Goal: Task Accomplishment & Management: Use online tool/utility

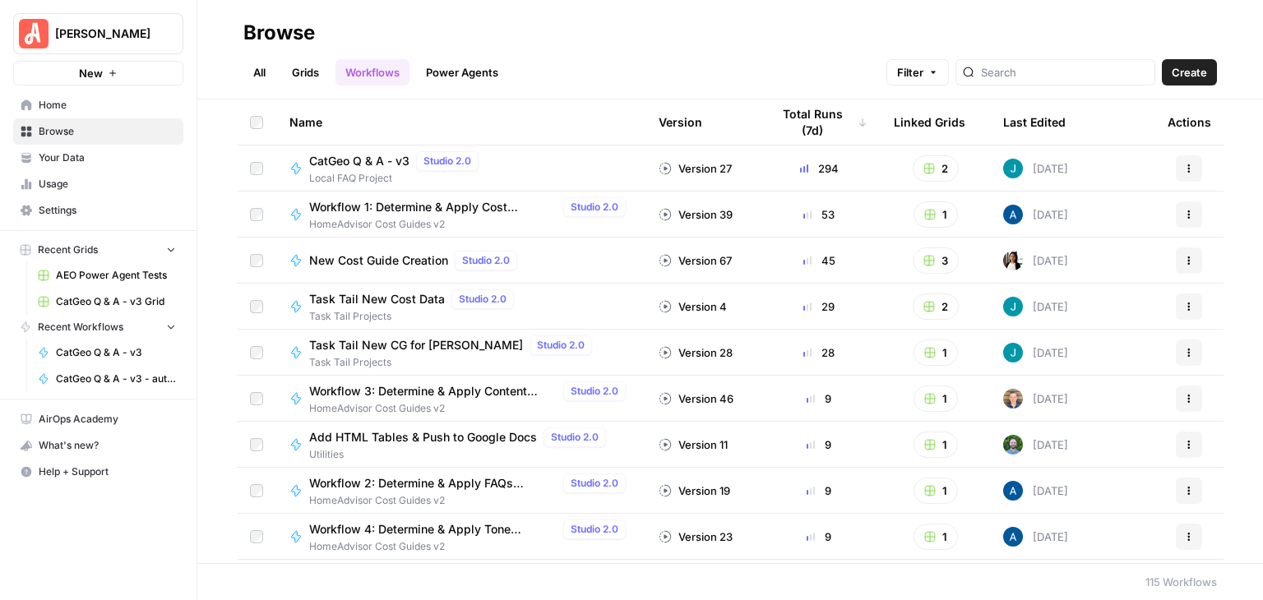
click at [293, 76] on link "Grids" at bounding box center [305, 72] width 47 height 26
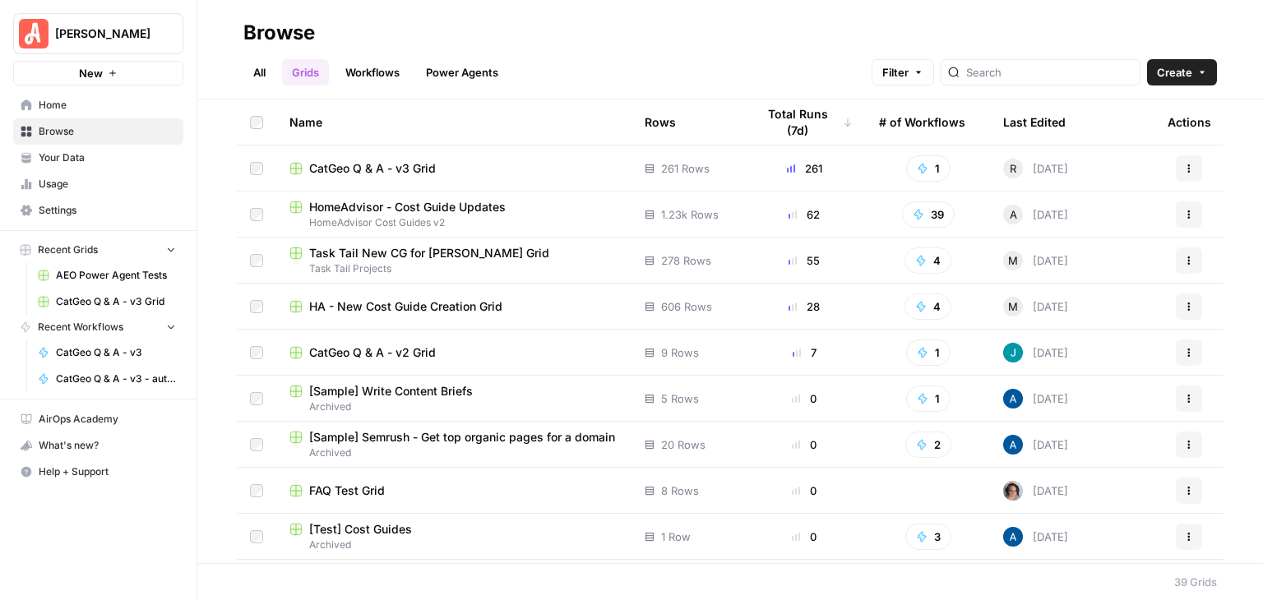
click at [426, 165] on span "CatGeo Q & A - v3 Grid" at bounding box center [372, 168] width 127 height 16
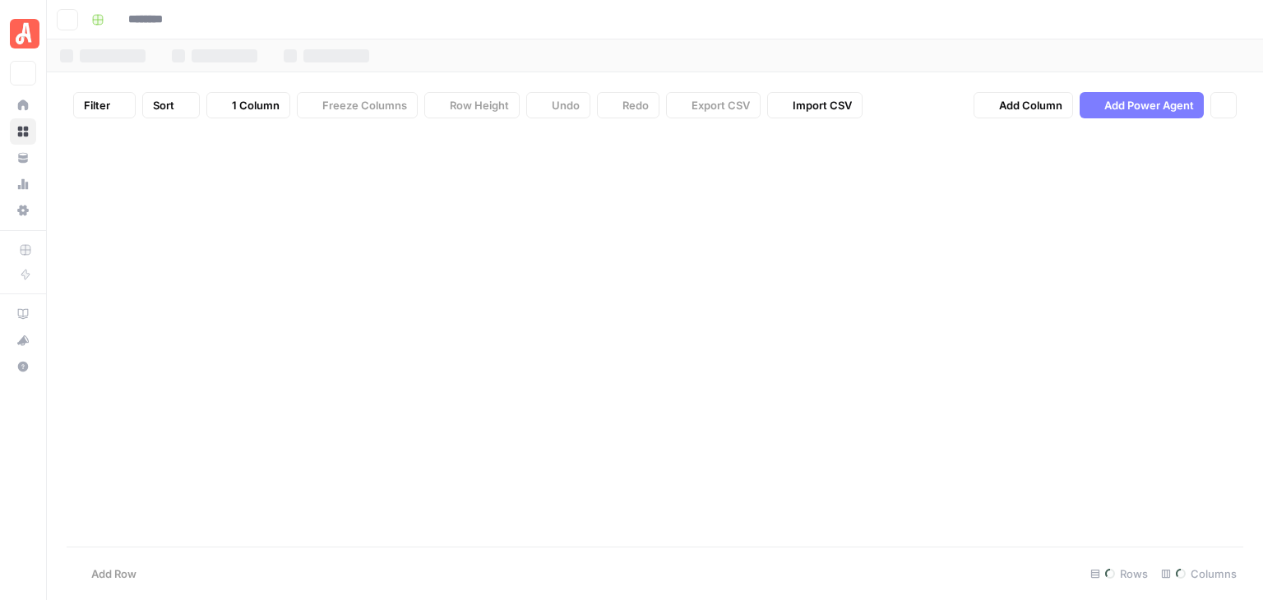
type input "**********"
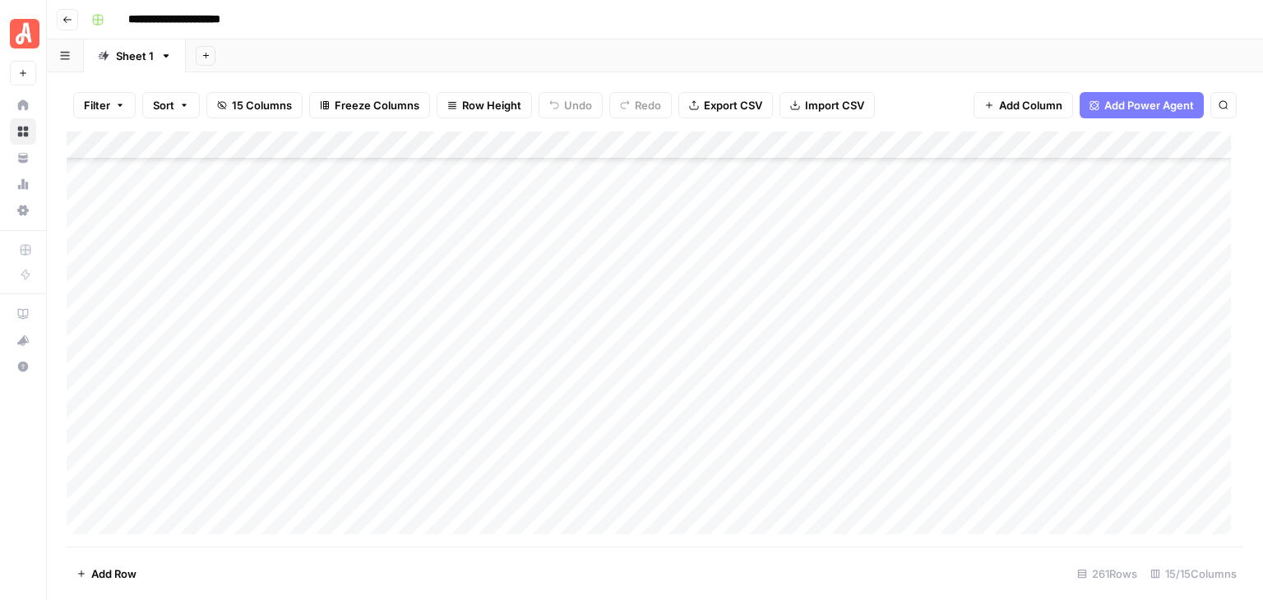
scroll to position [4376, 0]
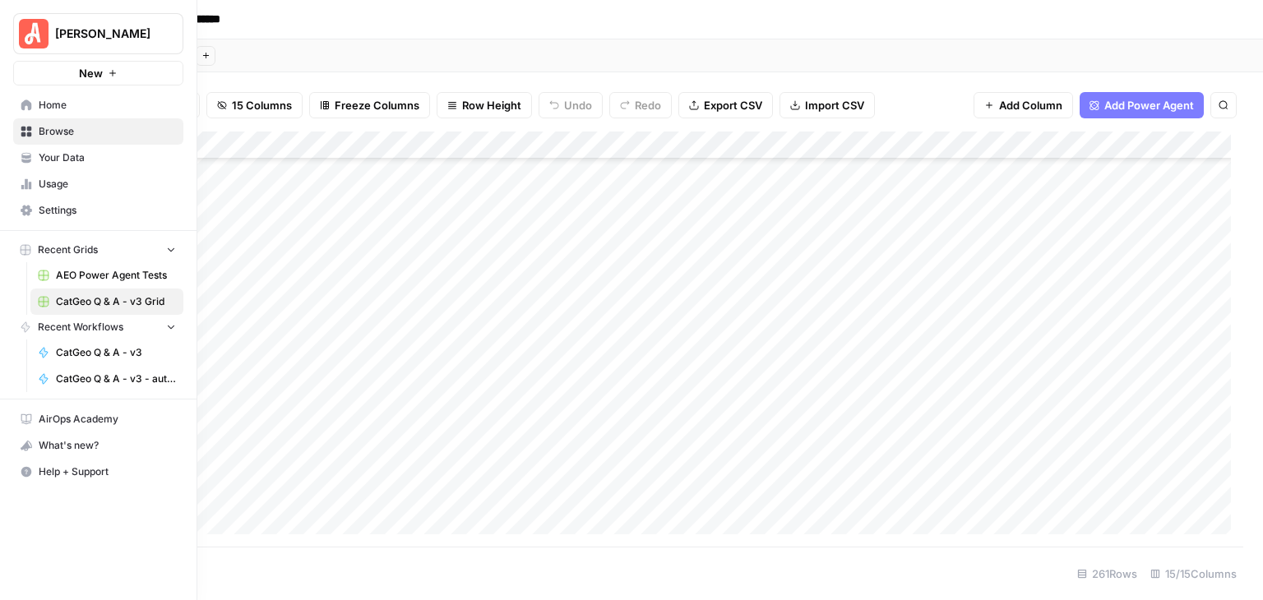
click at [47, 29] on img "Workspace: Angi" at bounding box center [34, 34] width 30 height 30
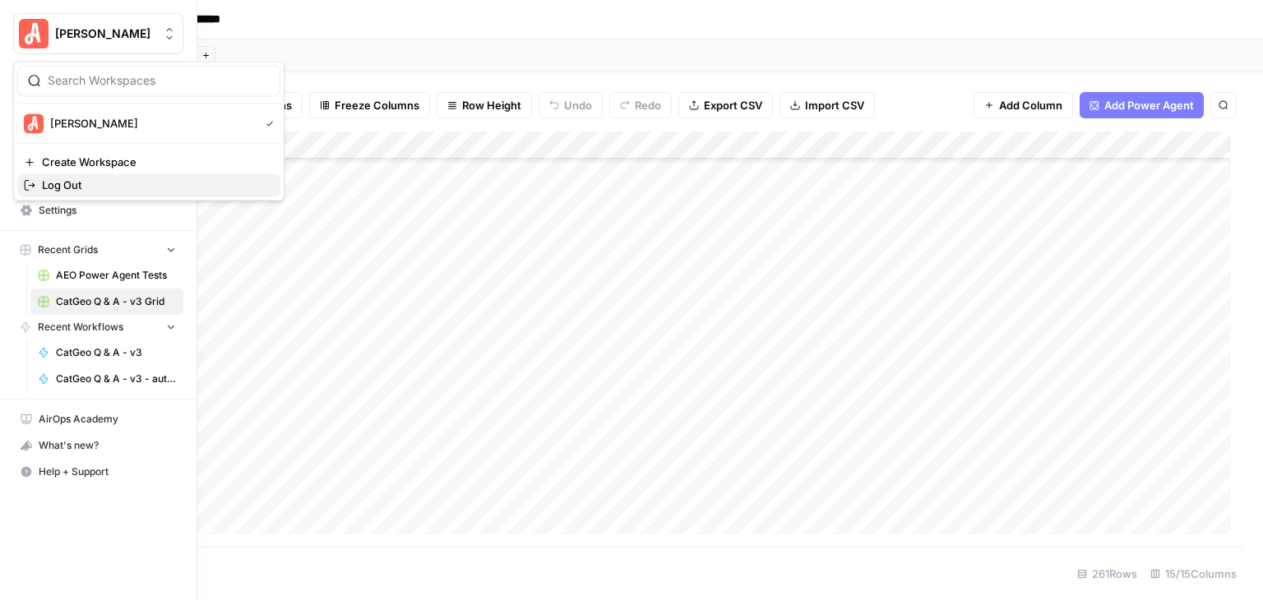
click at [111, 185] on span "Log Out" at bounding box center [154, 185] width 225 height 16
